Goal: Communication & Community: Share content

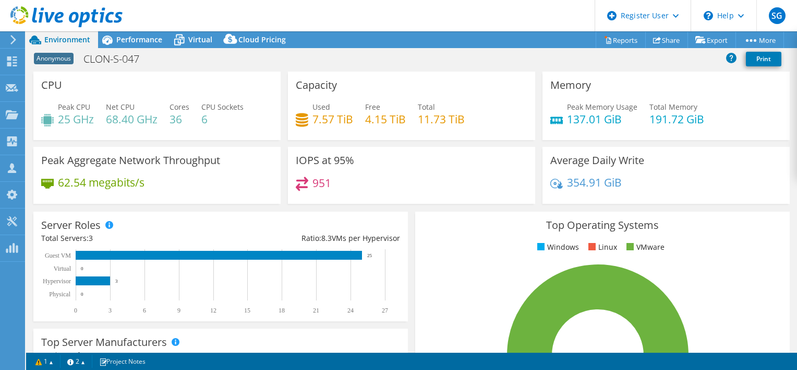
select select "EUFrankfurt"
select select "USD"
click at [122, 37] on span "Performance" at bounding box center [139, 39] width 46 height 10
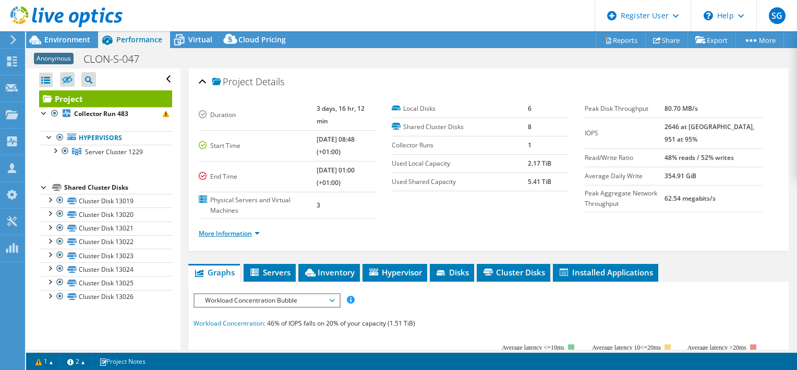
click at [257, 229] on link "More Information" at bounding box center [229, 233] width 61 height 9
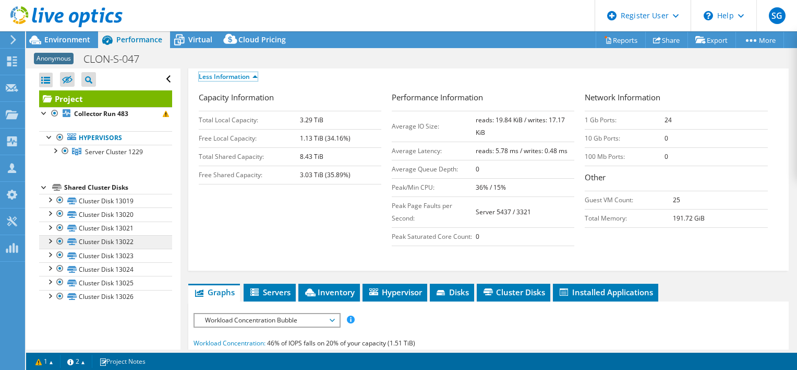
scroll to position [313, 0]
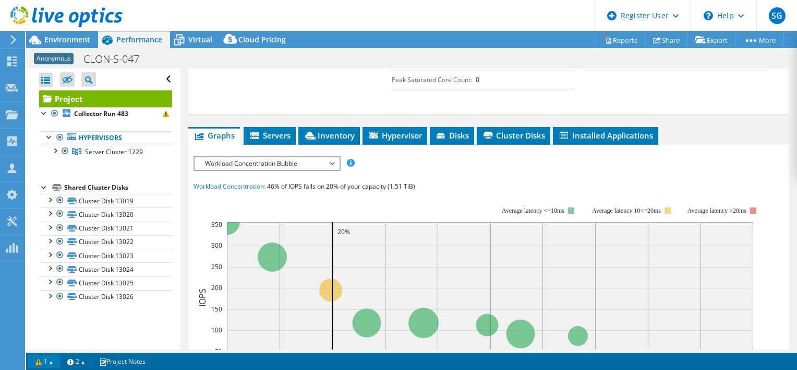
click at [49, 359] on link "1" at bounding box center [44, 360] width 32 height 13
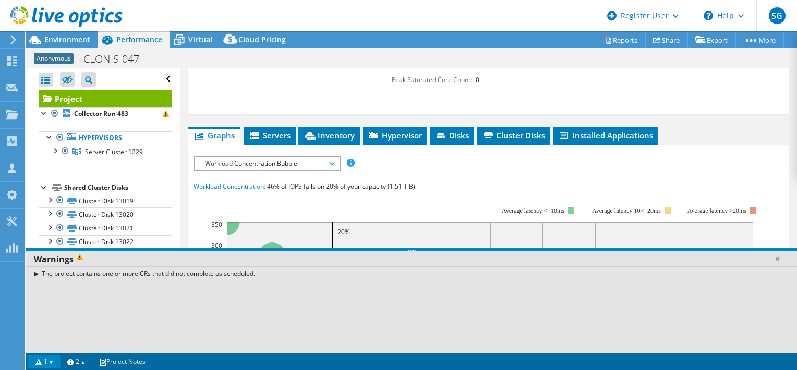
click at [49, 359] on link "1" at bounding box center [44, 360] width 32 height 13
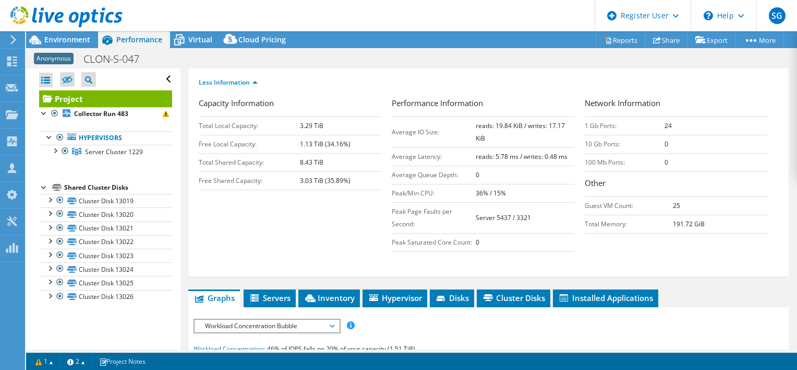
scroll to position [209, 0]
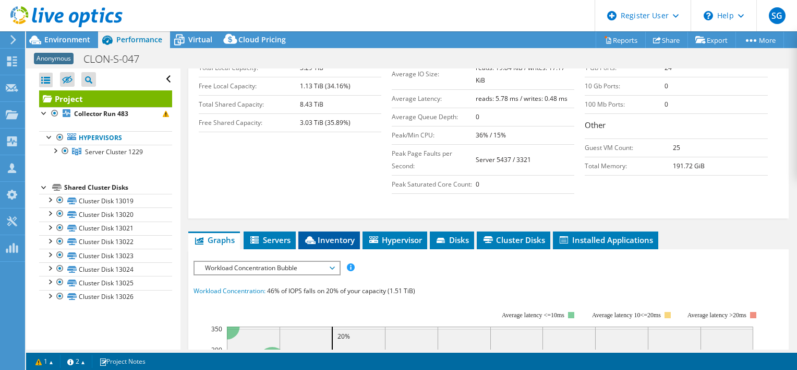
click at [319, 234] on span "Inventory" at bounding box center [329, 239] width 51 height 10
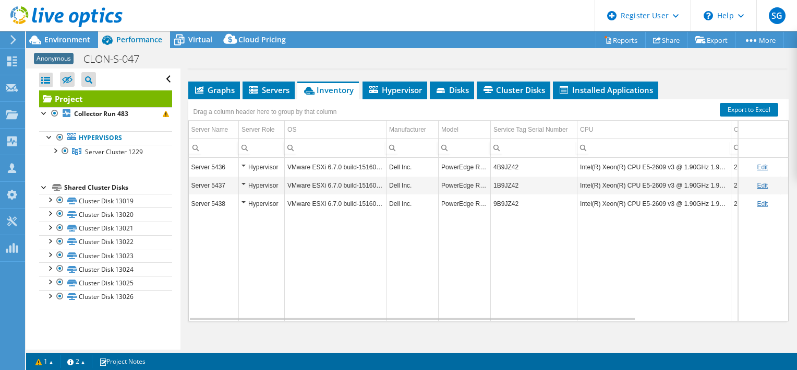
scroll to position [361, 0]
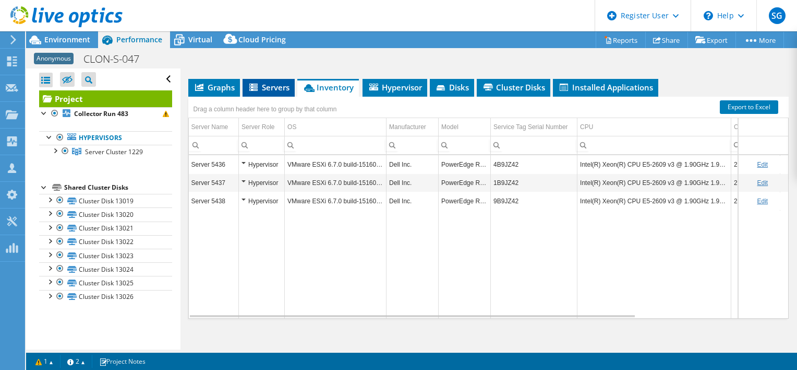
click at [278, 84] on li "Servers" at bounding box center [269, 88] width 52 height 18
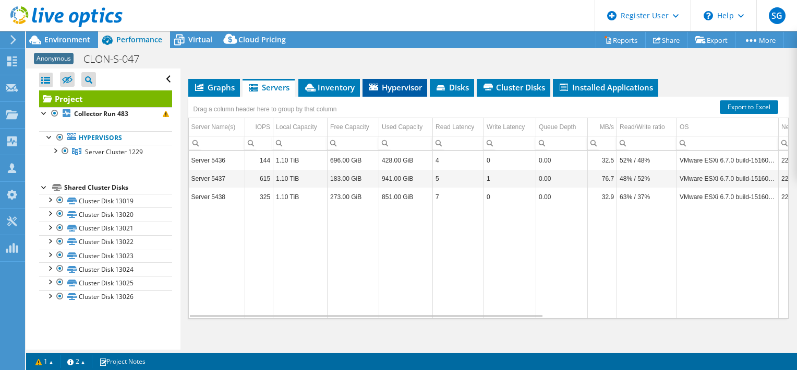
click at [392, 82] on span "Hypervisor" at bounding box center [395, 87] width 54 height 10
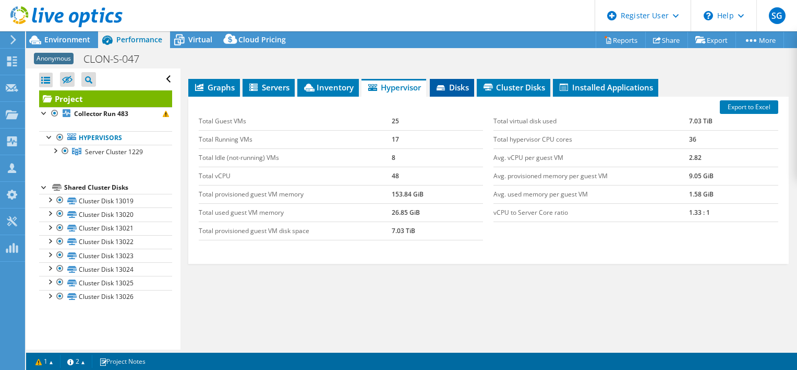
click at [443, 85] on icon at bounding box center [441, 87] width 8 height 5
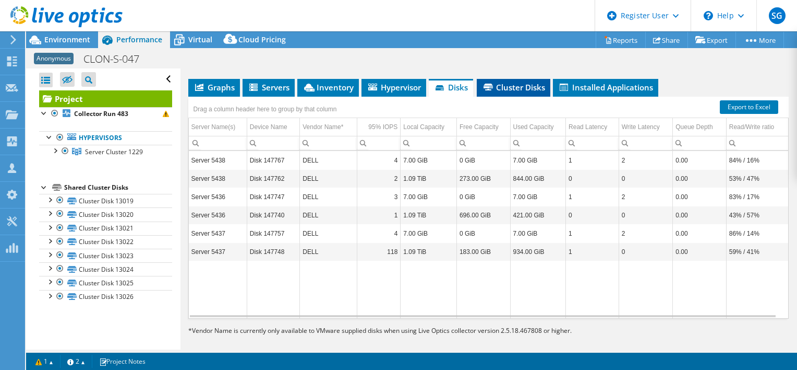
click at [502, 82] on span "Cluster Disks" at bounding box center [513, 87] width 63 height 10
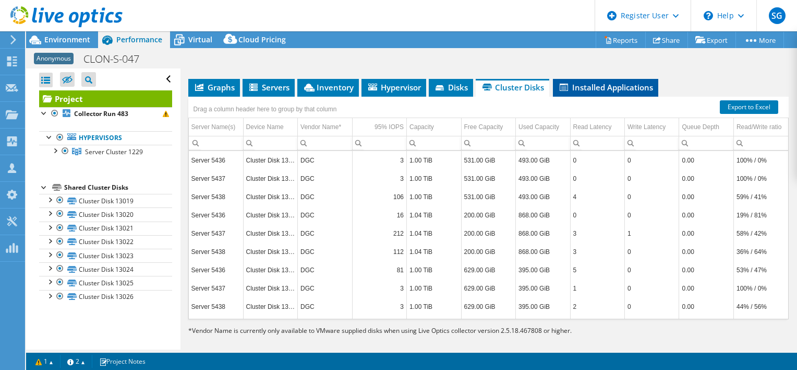
click at [588, 82] on span "Installed Applications" at bounding box center [605, 87] width 95 height 10
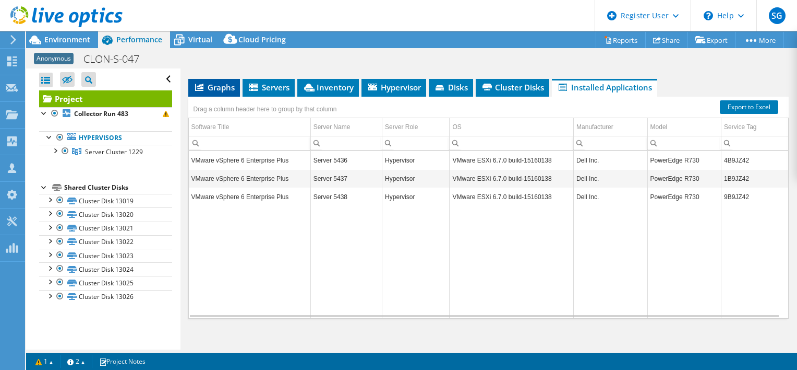
click at [203, 82] on span "Graphs" at bounding box center [214, 87] width 41 height 10
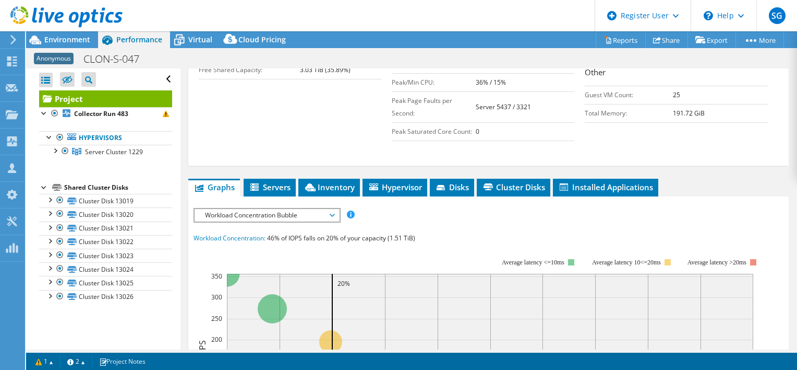
scroll to position [257, 0]
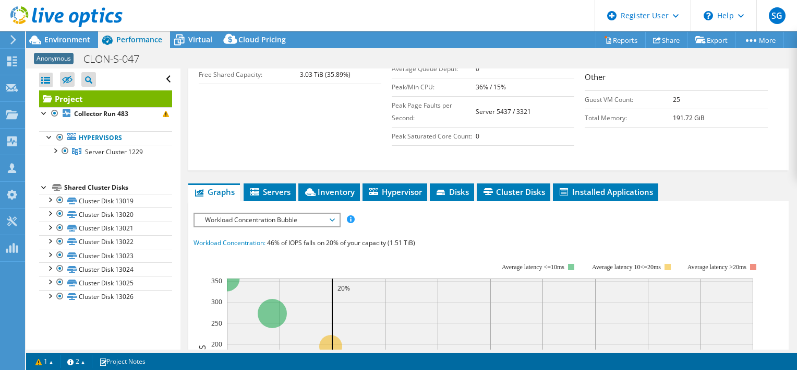
click at [270, 188] on li "Servers" at bounding box center [270, 192] width 52 height 18
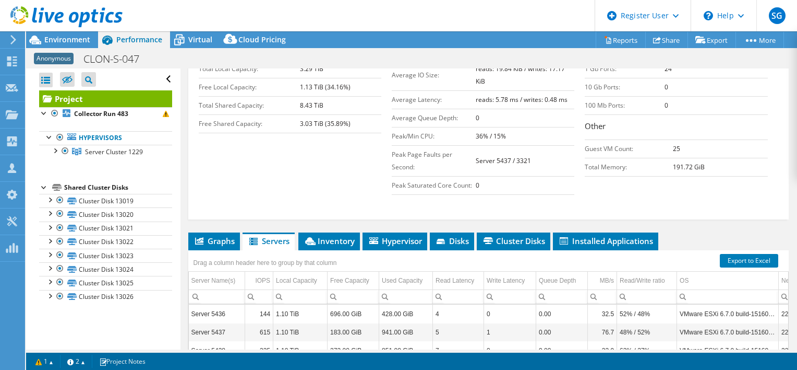
scroll to position [209, 0]
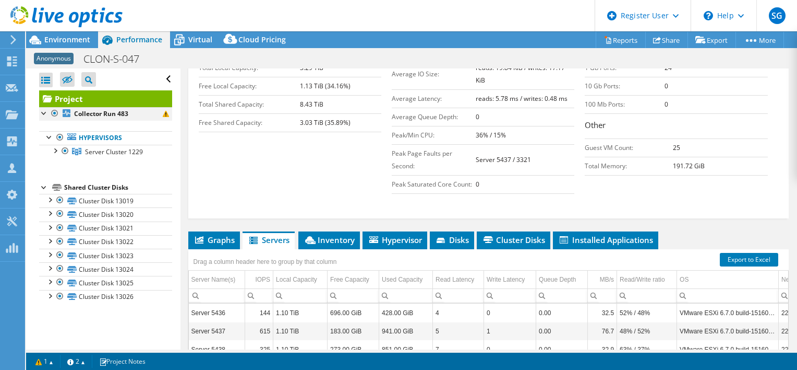
click at [44, 111] on div at bounding box center [44, 112] width 10 height 10
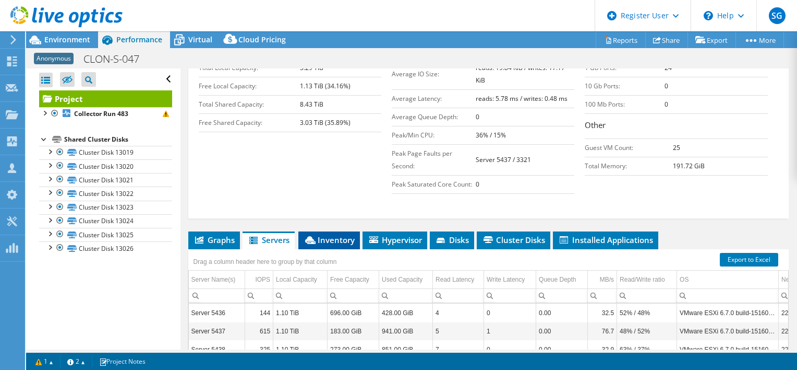
click at [318, 234] on span "Inventory" at bounding box center [329, 239] width 51 height 10
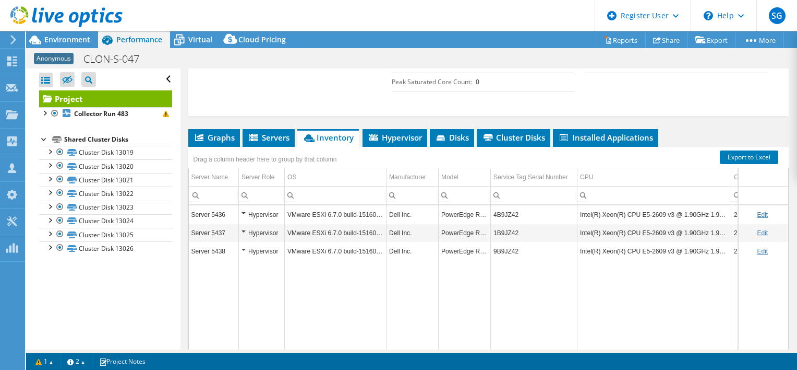
scroll to position [313, 0]
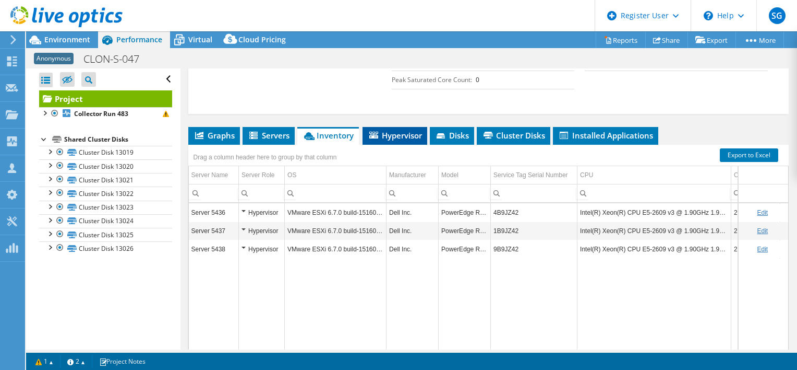
click at [389, 130] on span "Hypervisor" at bounding box center [395, 135] width 54 height 10
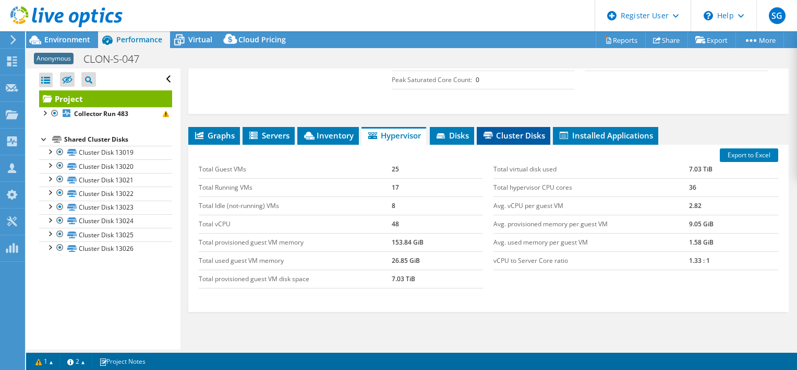
click at [480, 129] on li "Cluster Disks" at bounding box center [514, 136] width 74 height 18
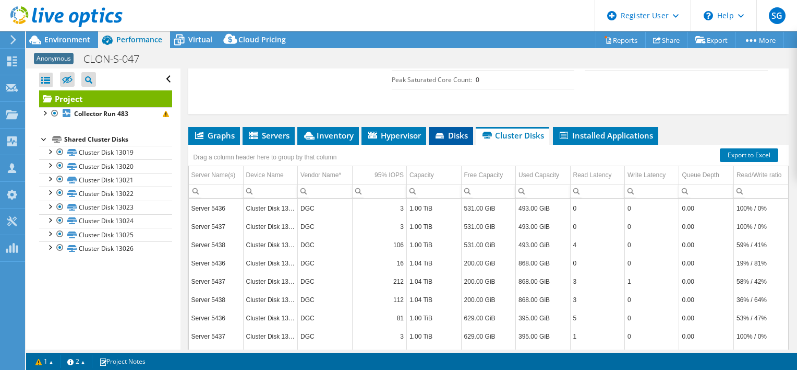
click at [468, 130] on span "Disks" at bounding box center [451, 135] width 34 height 10
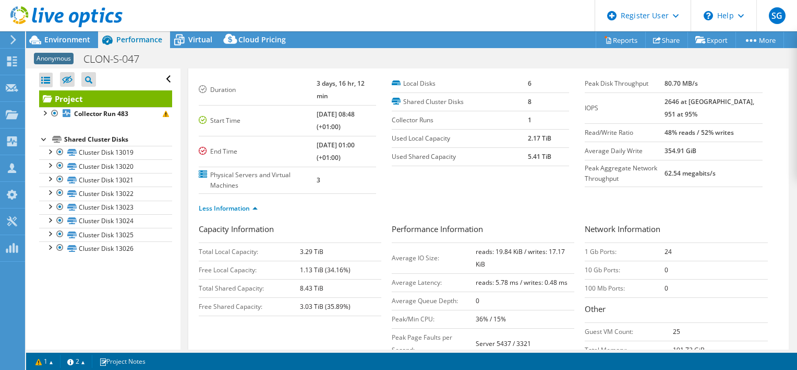
scroll to position [0, 0]
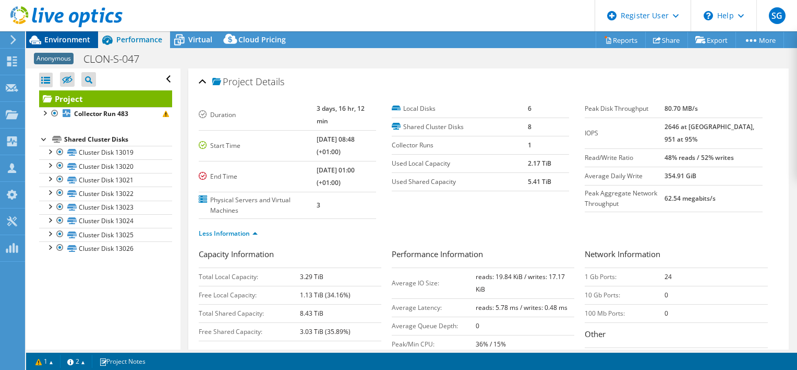
click at [64, 39] on span "Environment" at bounding box center [67, 39] width 46 height 10
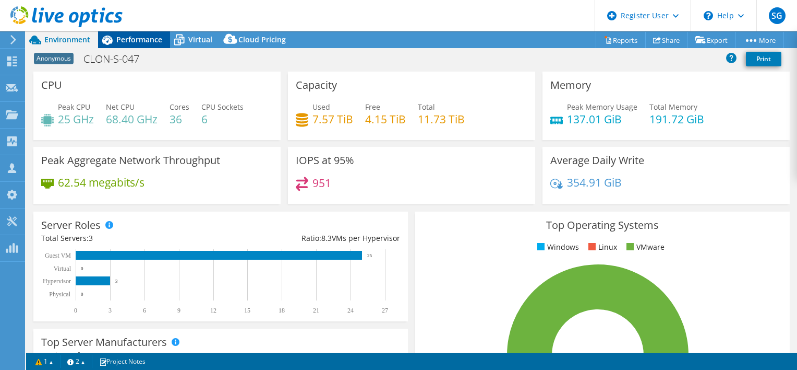
click at [136, 43] on span "Performance" at bounding box center [139, 39] width 46 height 10
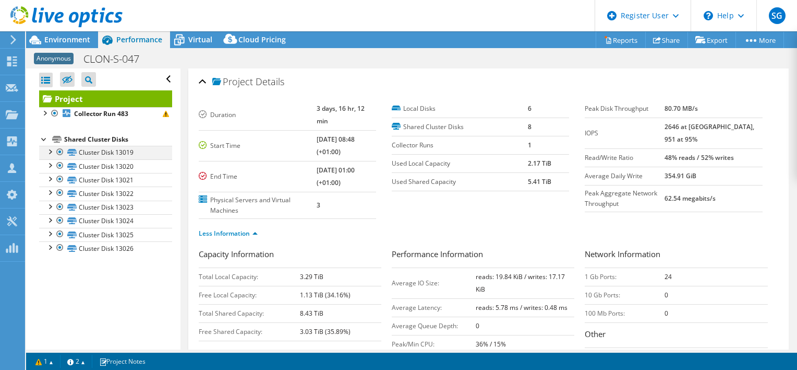
click at [52, 152] on div at bounding box center [49, 151] width 10 height 10
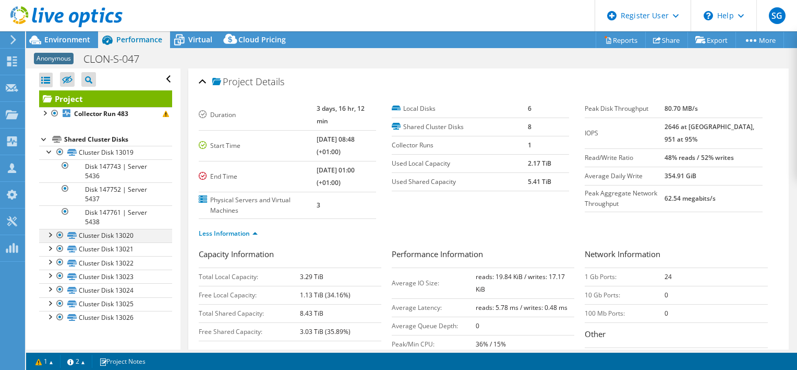
click at [49, 235] on div at bounding box center [49, 234] width 10 height 10
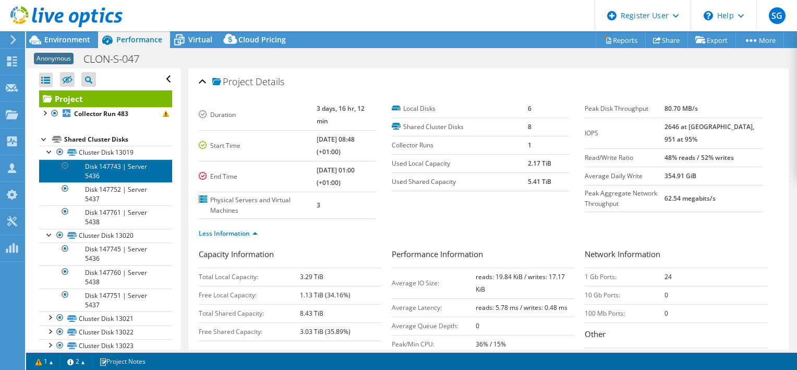
click at [124, 170] on link "Disk 147743 | Server 5436" at bounding box center [105, 170] width 133 height 23
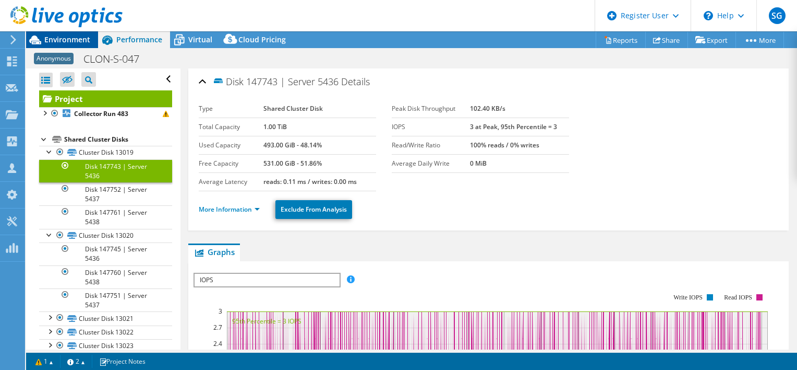
click at [70, 42] on span "Environment" at bounding box center [67, 39] width 46 height 10
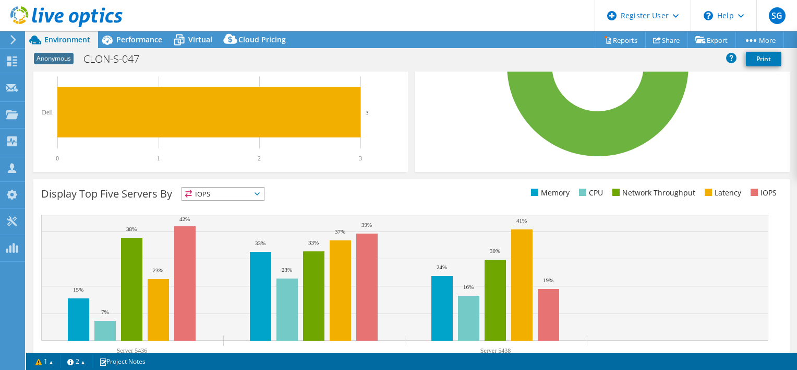
scroll to position [313, 0]
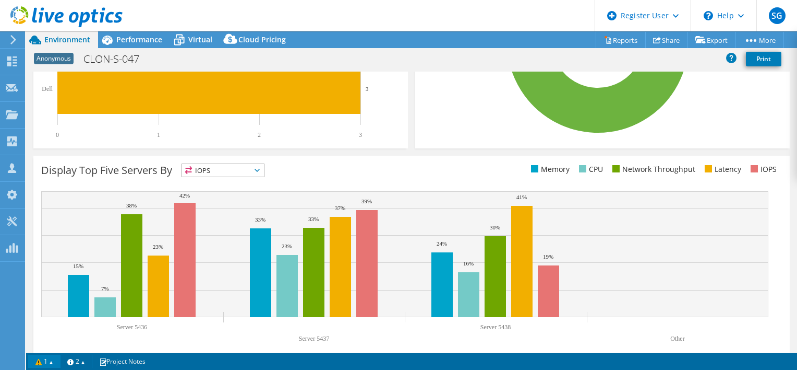
click at [52, 361] on link "1" at bounding box center [44, 360] width 32 height 13
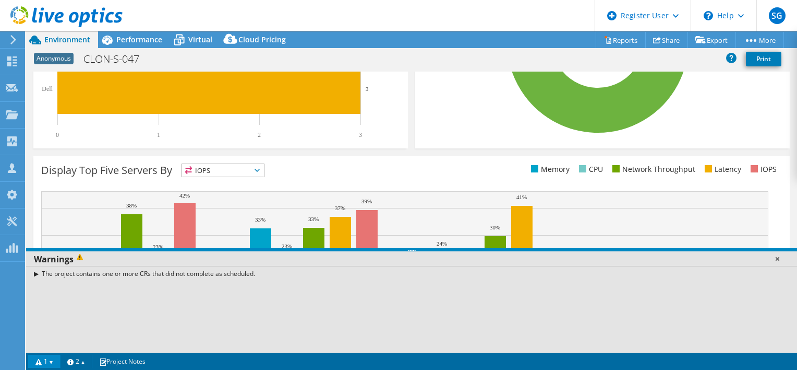
click at [779, 260] on link at bounding box center [777, 258] width 10 height 10
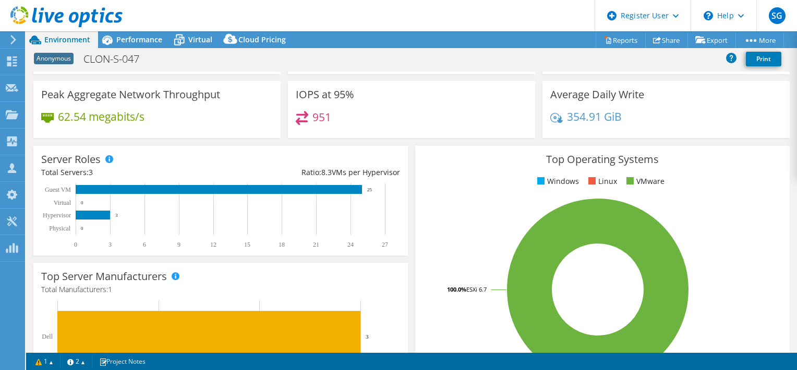
scroll to position [0, 0]
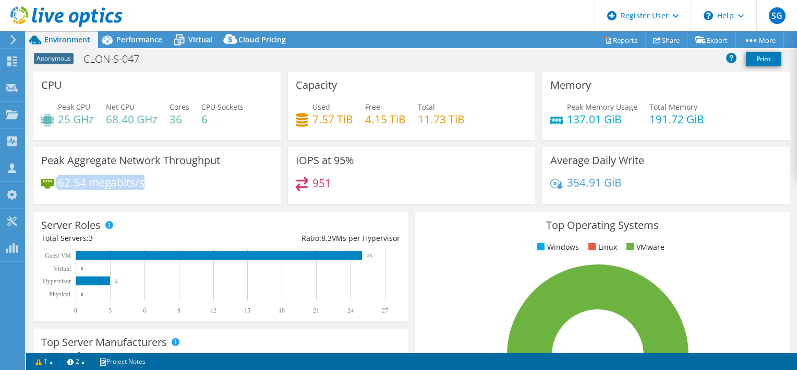
drag, startPoint x: 154, startPoint y: 188, endPoint x: 52, endPoint y: 184, distance: 101.9
click at [52, 184] on div "62.54 megabits/s" at bounding box center [157, 187] width 232 height 22
drag, startPoint x: 52, startPoint y: 184, endPoint x: 166, endPoint y: 181, distance: 113.8
click at [166, 181] on div "62.54 megabits/s" at bounding box center [157, 187] width 232 height 22
drag, startPoint x: 293, startPoint y: 159, endPoint x: 351, endPoint y: 159, distance: 57.9
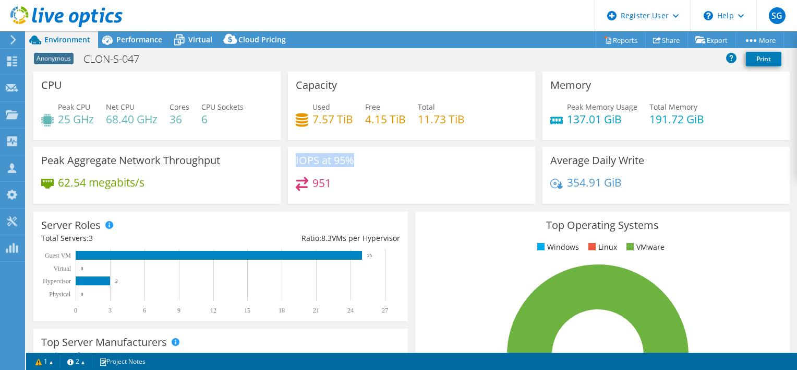
click at [351, 159] on h3 "IOPS at 95%" at bounding box center [325, 159] width 58 height 11
drag, startPoint x: 351, startPoint y: 159, endPoint x: 363, endPoint y: 166, distance: 14.2
click at [363, 166] on div "IOPS at 95% 951" at bounding box center [411, 175] width 247 height 57
drag, startPoint x: 330, startPoint y: 185, endPoint x: 309, endPoint y: 183, distance: 20.5
click at [309, 183] on div "951" at bounding box center [412, 187] width 232 height 22
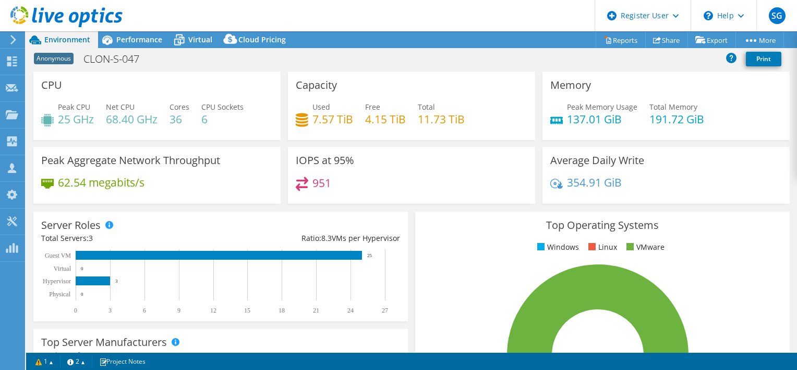
drag, startPoint x: 309, startPoint y: 183, endPoint x: 343, endPoint y: 190, distance: 34.3
click at [343, 190] on div "951" at bounding box center [412, 187] width 232 height 22
drag, startPoint x: 310, startPoint y: 120, endPoint x: 332, endPoint y: 121, distance: 22.0
click at [332, 121] on h4 "7.57 TiB" at bounding box center [333, 118] width 41 height 11
drag, startPoint x: 332, startPoint y: 121, endPoint x: 450, endPoint y: 123, distance: 118.0
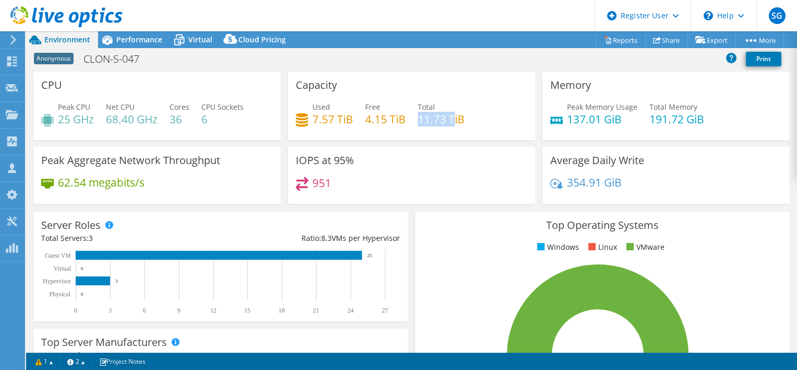
click at [450, 123] on h4 "11.73 TiB" at bounding box center [441, 118] width 47 height 11
click at [656, 41] on icon at bounding box center [657, 40] width 8 height 8
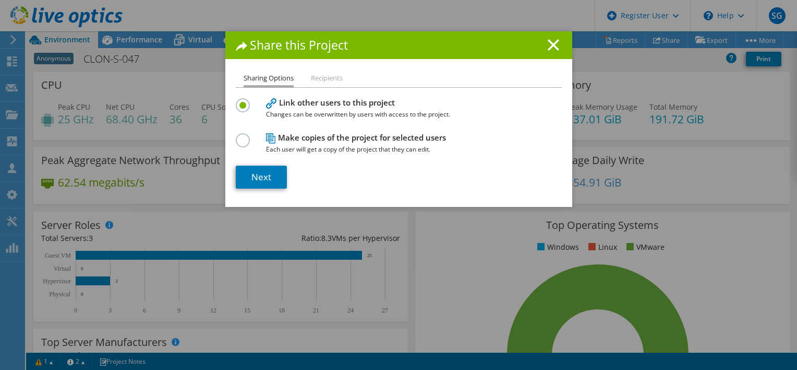
click at [239, 136] on label at bounding box center [245, 134] width 18 height 3
click at [0, 0] on input "radio" at bounding box center [0, 0] width 0 height 0
click at [271, 176] on link "Next" at bounding box center [261, 176] width 51 height 23
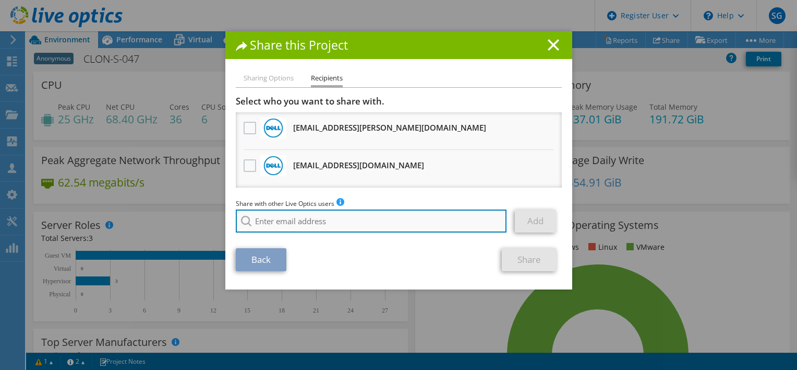
click at [286, 215] on input "search" at bounding box center [371, 220] width 271 height 23
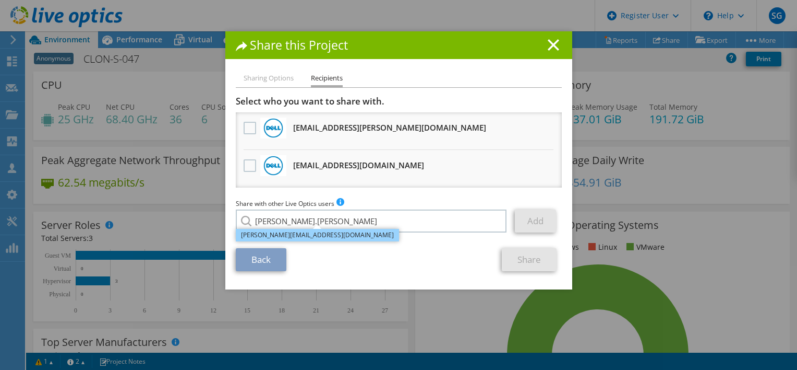
click at [267, 234] on li "[PERSON_NAME][EMAIL_ADDRESS][DOMAIN_NAME]" at bounding box center [317, 235] width 163 height 13
type input "[PERSON_NAME][EMAIL_ADDRESS][DOMAIN_NAME]"
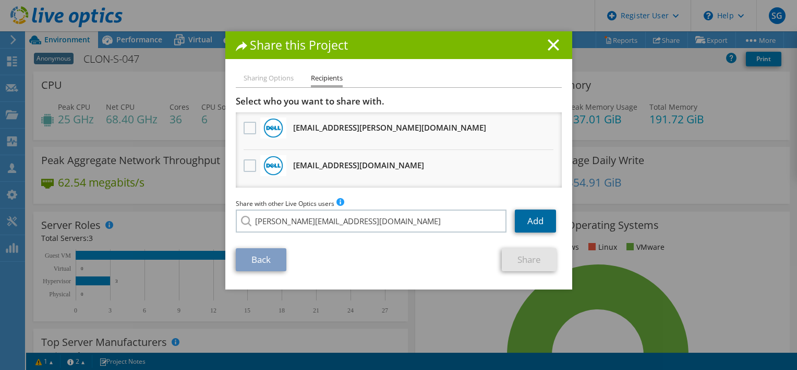
click at [530, 223] on link "Add" at bounding box center [535, 220] width 41 height 23
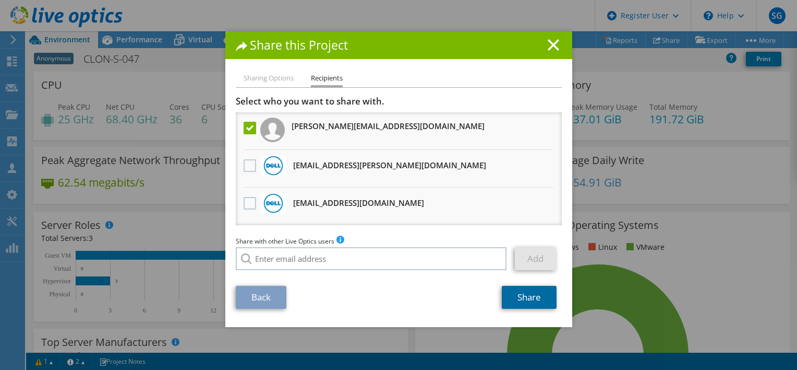
click at [524, 291] on link "Share" at bounding box center [529, 296] width 55 height 23
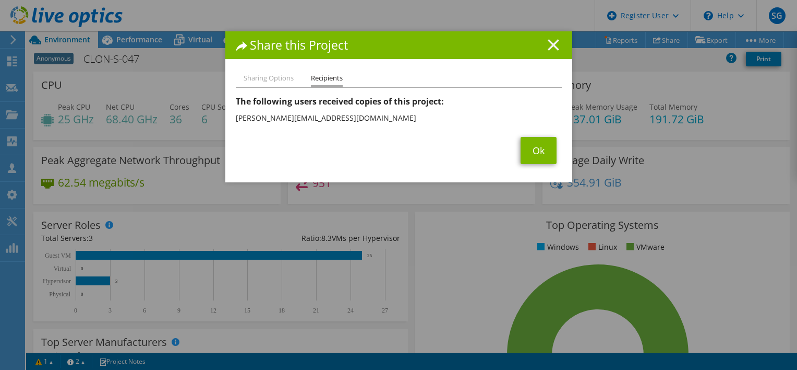
click at [548, 45] on icon at bounding box center [553, 44] width 11 height 11
